Goal: Task Accomplishment & Management: Manage account settings

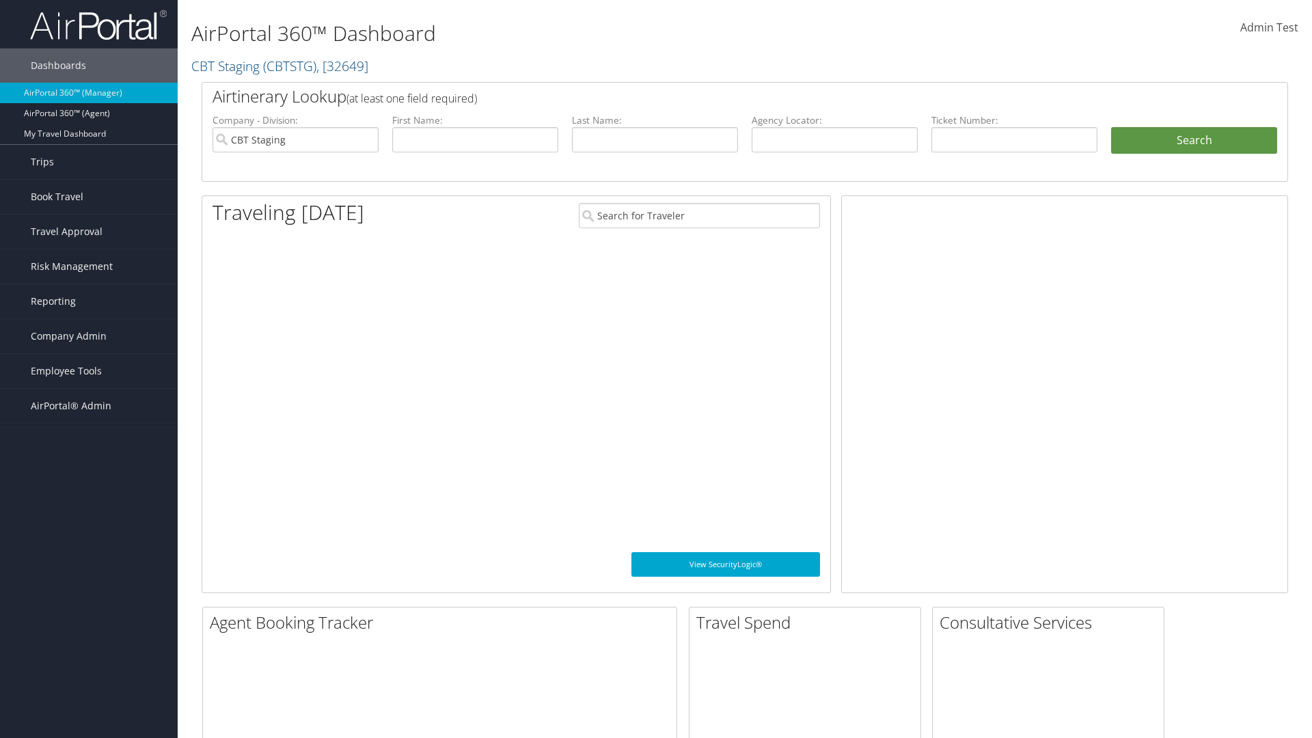
click at [89, 336] on span "Company Admin" at bounding box center [69, 336] width 76 height 34
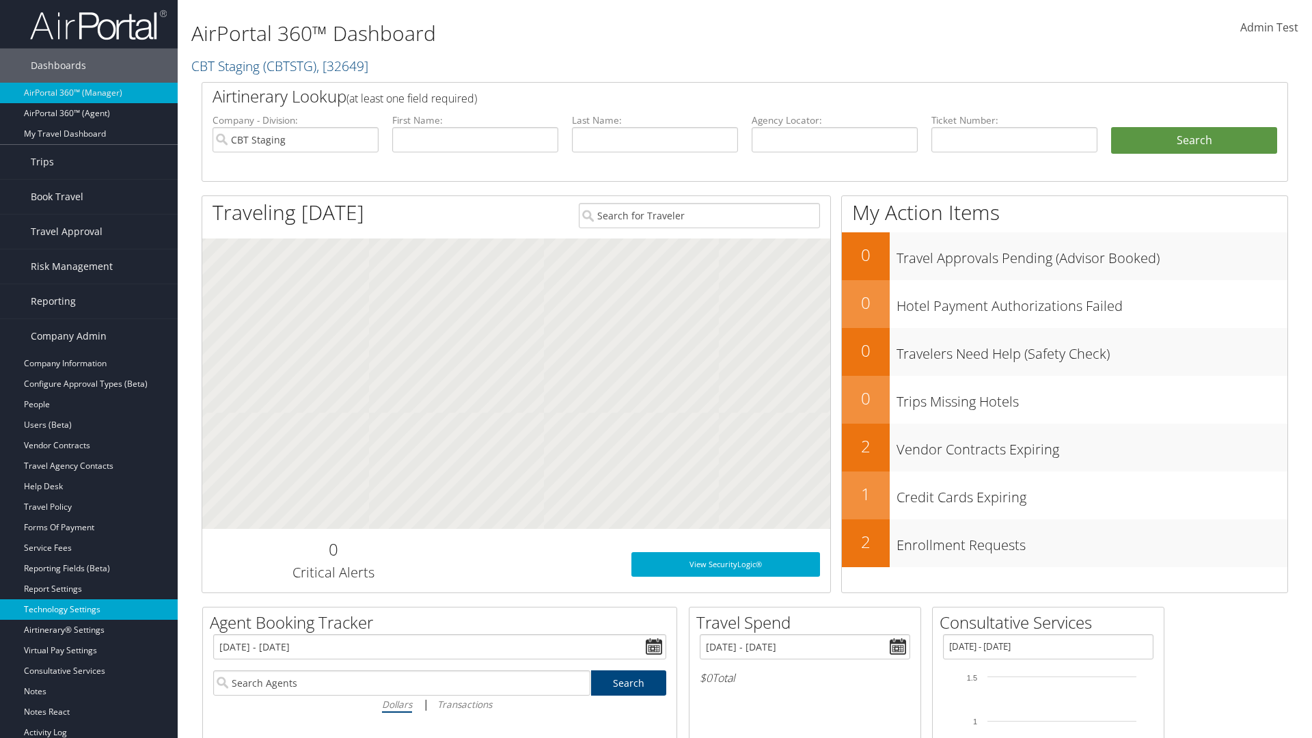
click at [89, 609] on link "Technology Settings" at bounding box center [89, 609] width 178 height 20
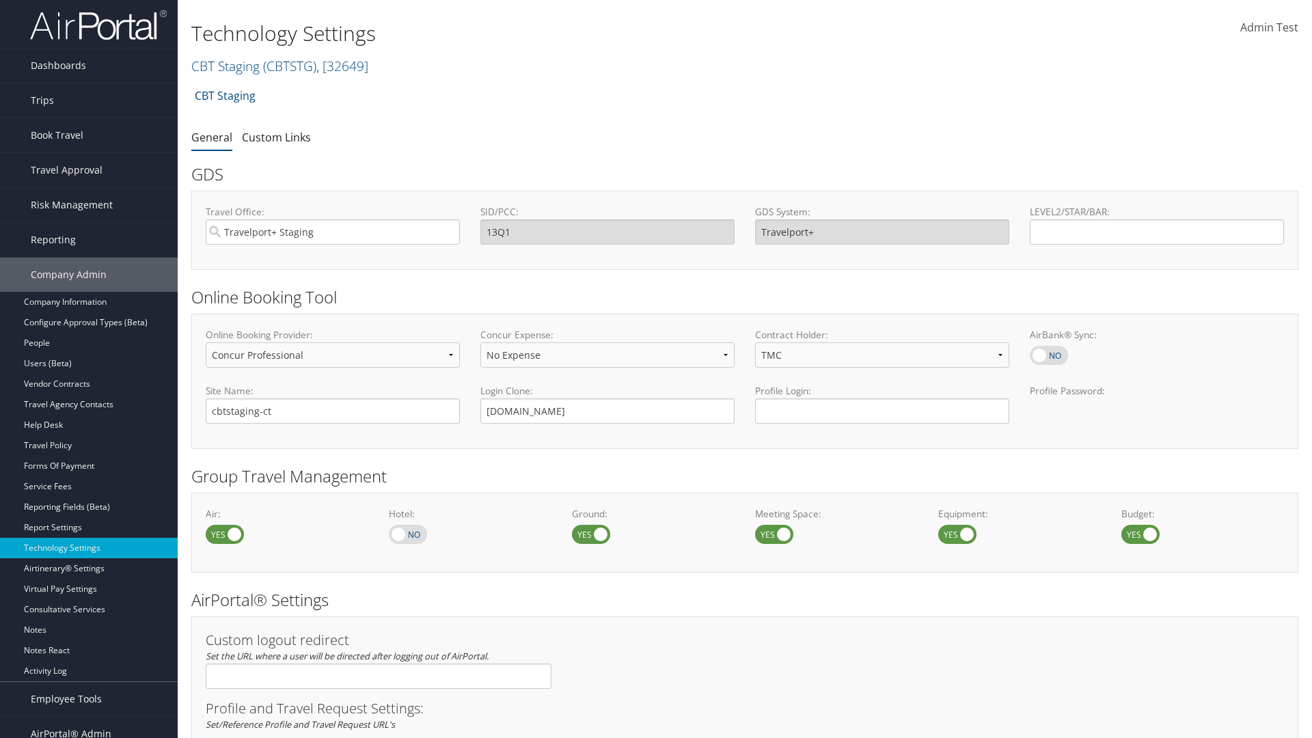
select select "4"
click at [276, 137] on link "Custom Links" at bounding box center [276, 137] width 69 height 15
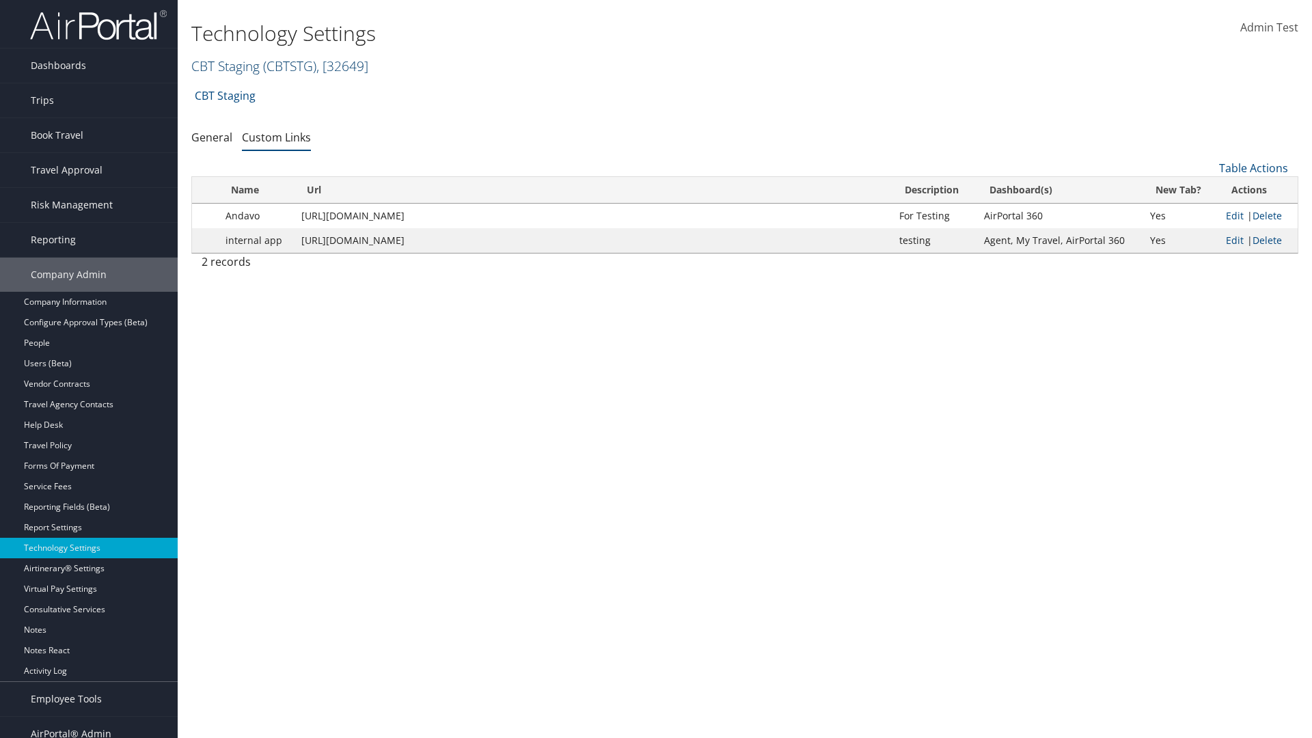
click at [225, 66] on link "CBT Staging ( CBTSTG ) , [ 32649 ]" at bounding box center [279, 66] width 177 height 18
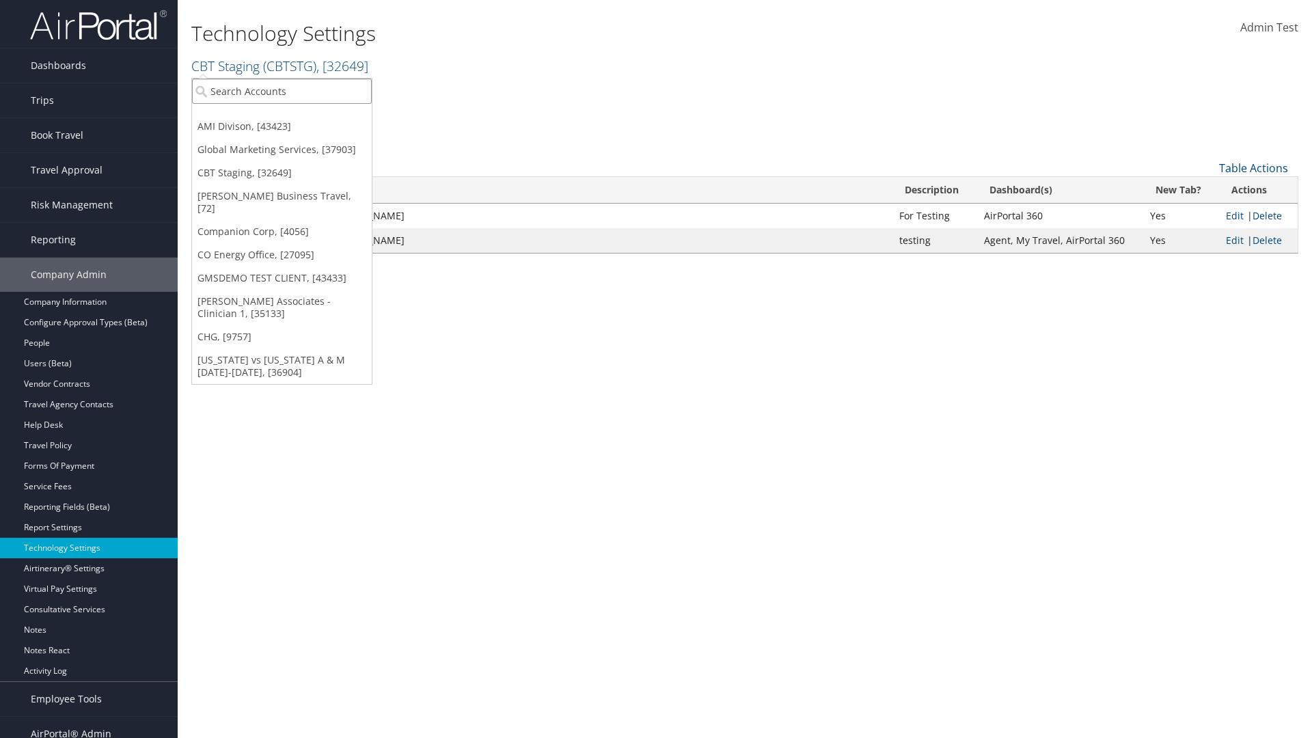
click at [281, 91] on input "search" at bounding box center [282, 91] width 180 height 25
type input "GMSDEMO TEST CLIENT"
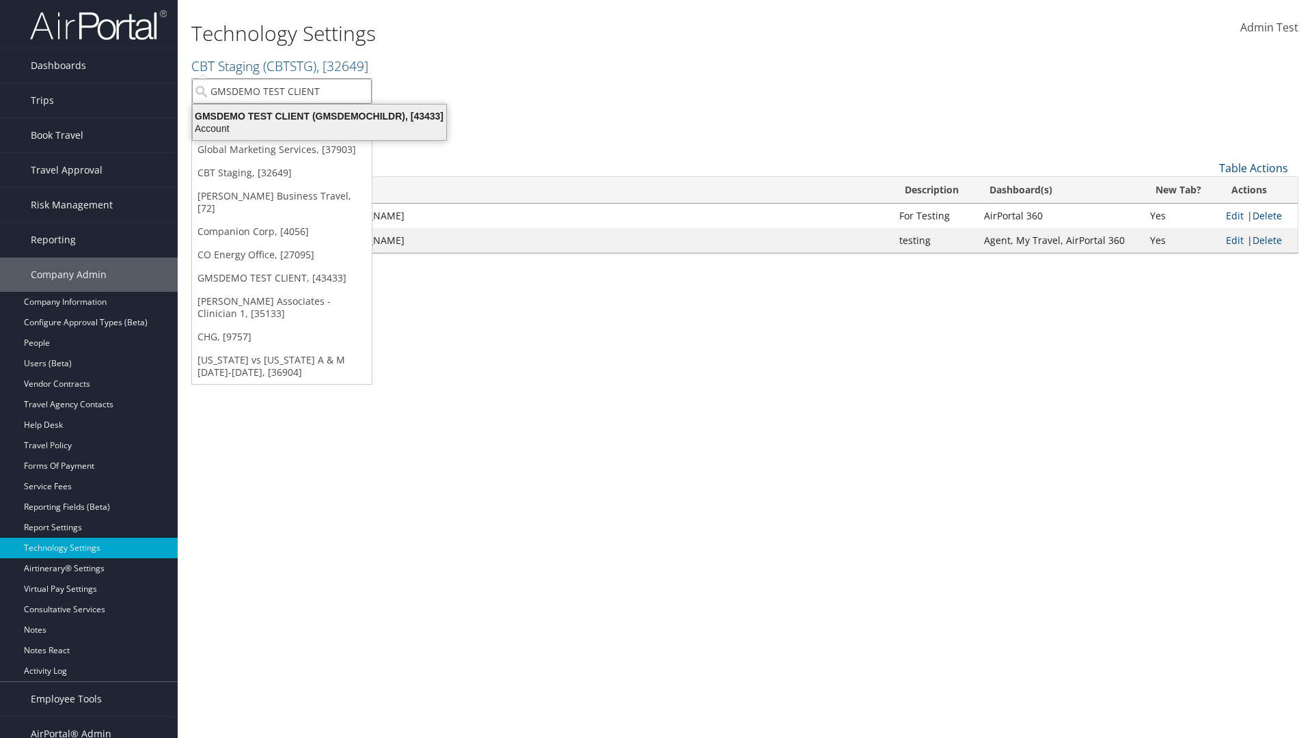
click at [319, 116] on div "GMSDEMO TEST CLIENT (GMSDEMOCHILDR), [43433]" at bounding box center [319, 116] width 270 height 12
